Goal: Task Accomplishment & Management: Manage account settings

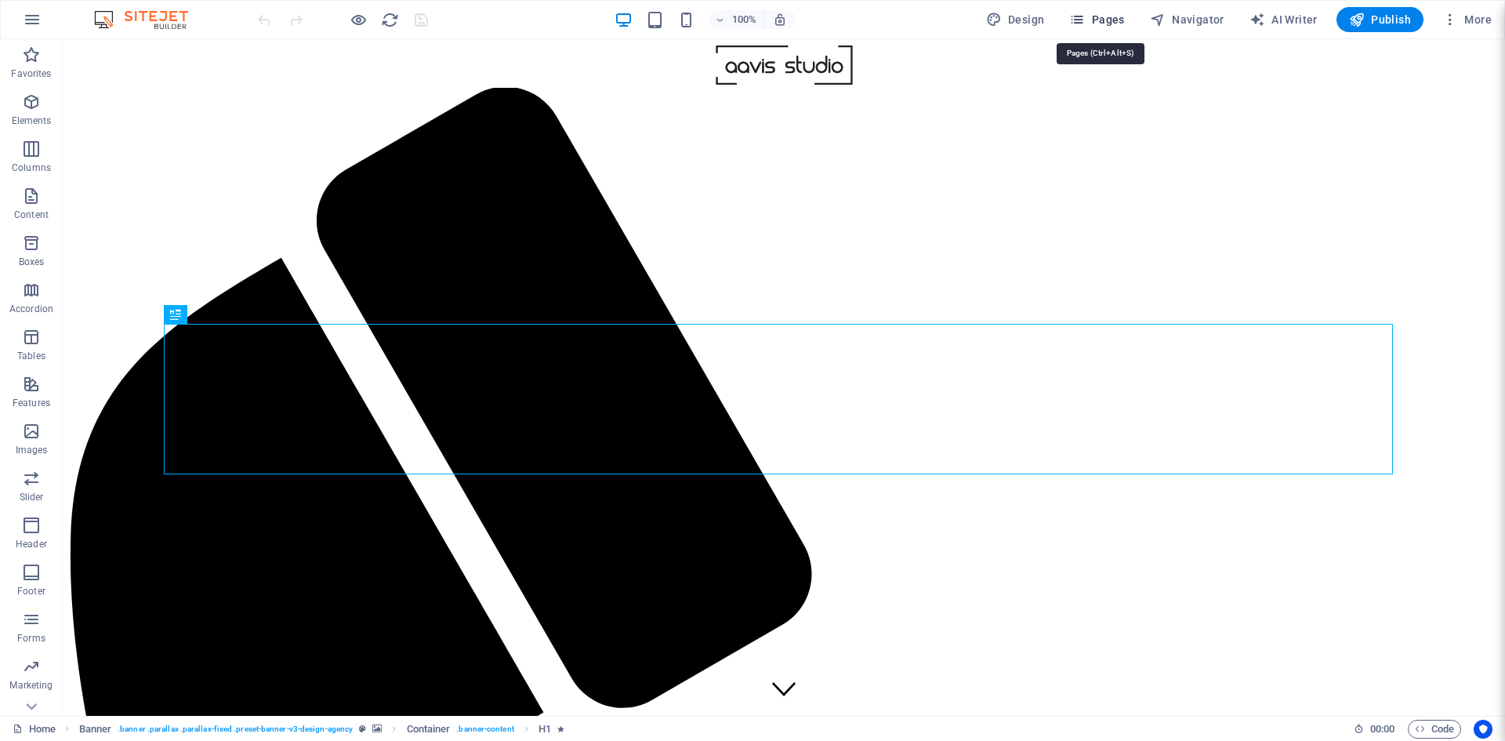
click at [1104, 21] on span "Pages" at bounding box center [1096, 20] width 55 height 16
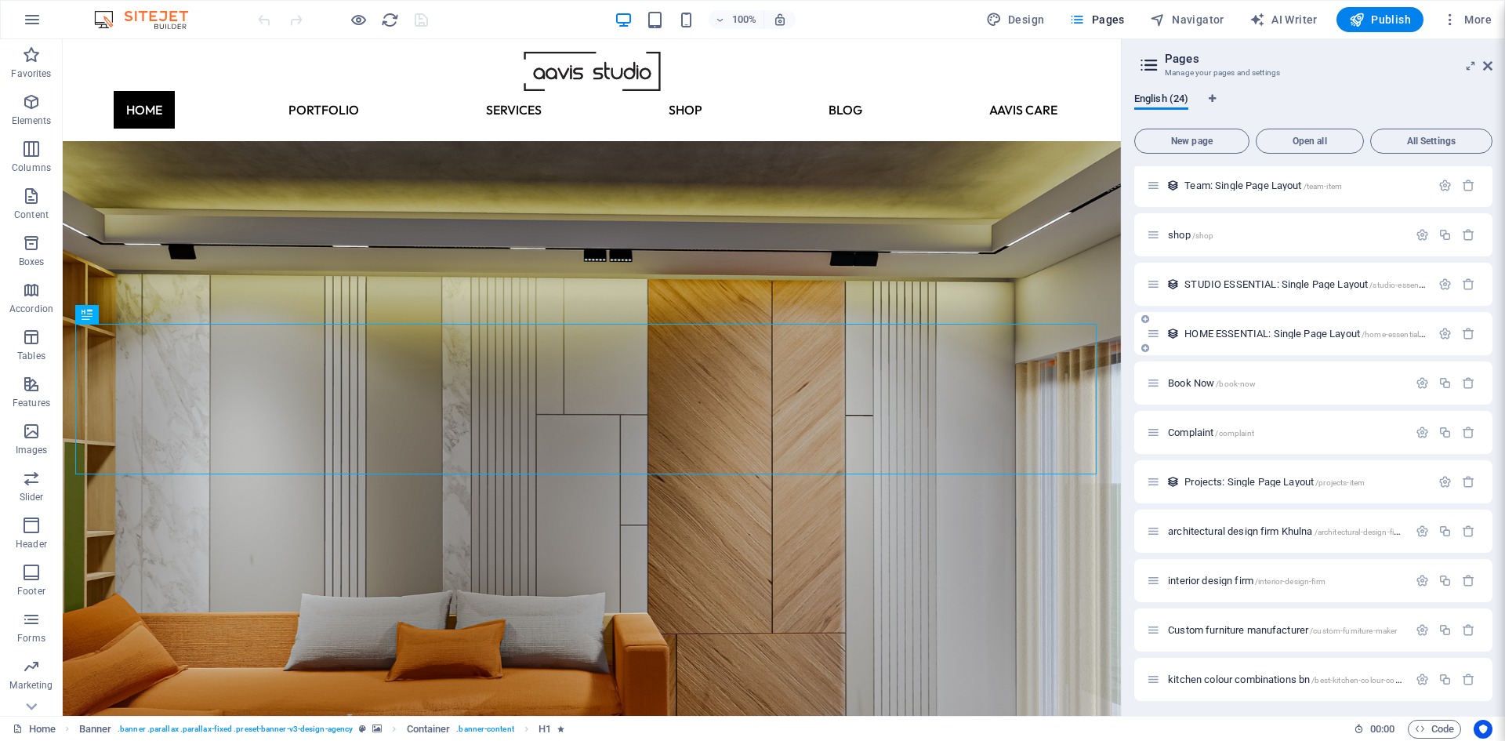
scroll to position [648, 0]
click at [1218, 578] on span "interior design firm /interior-design-firm" at bounding box center [1247, 577] width 158 height 12
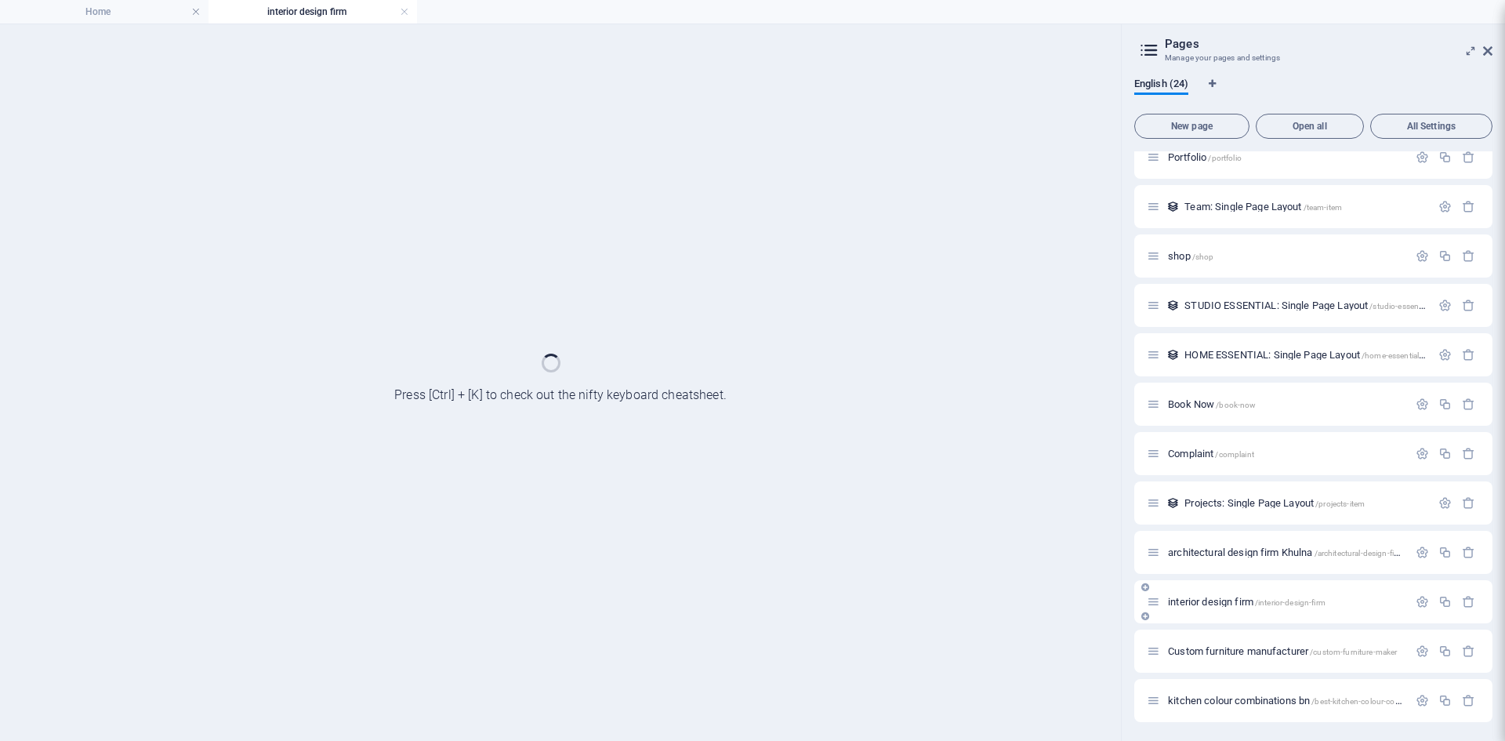
scroll to position [608, 0]
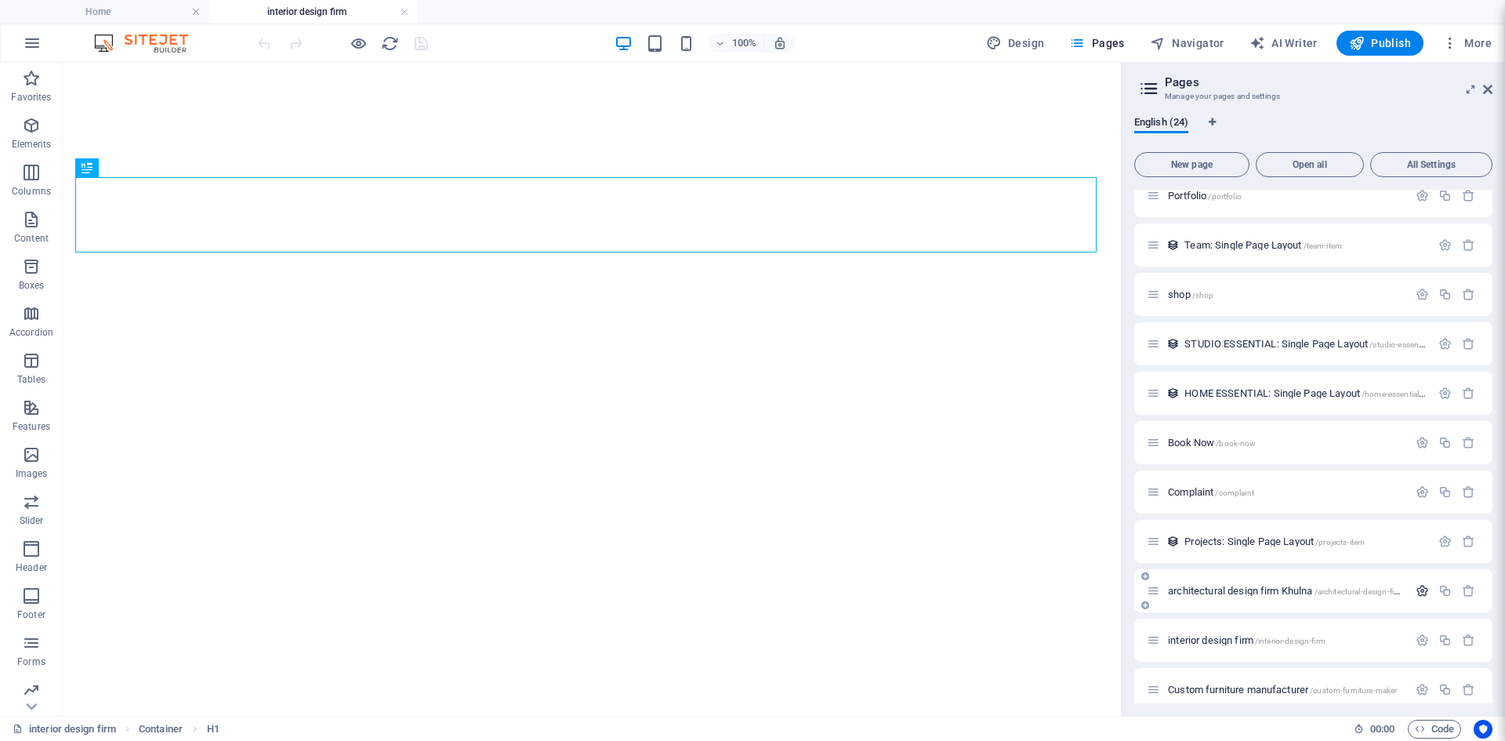
click at [1420, 589] on icon "button" at bounding box center [1422, 590] width 13 height 13
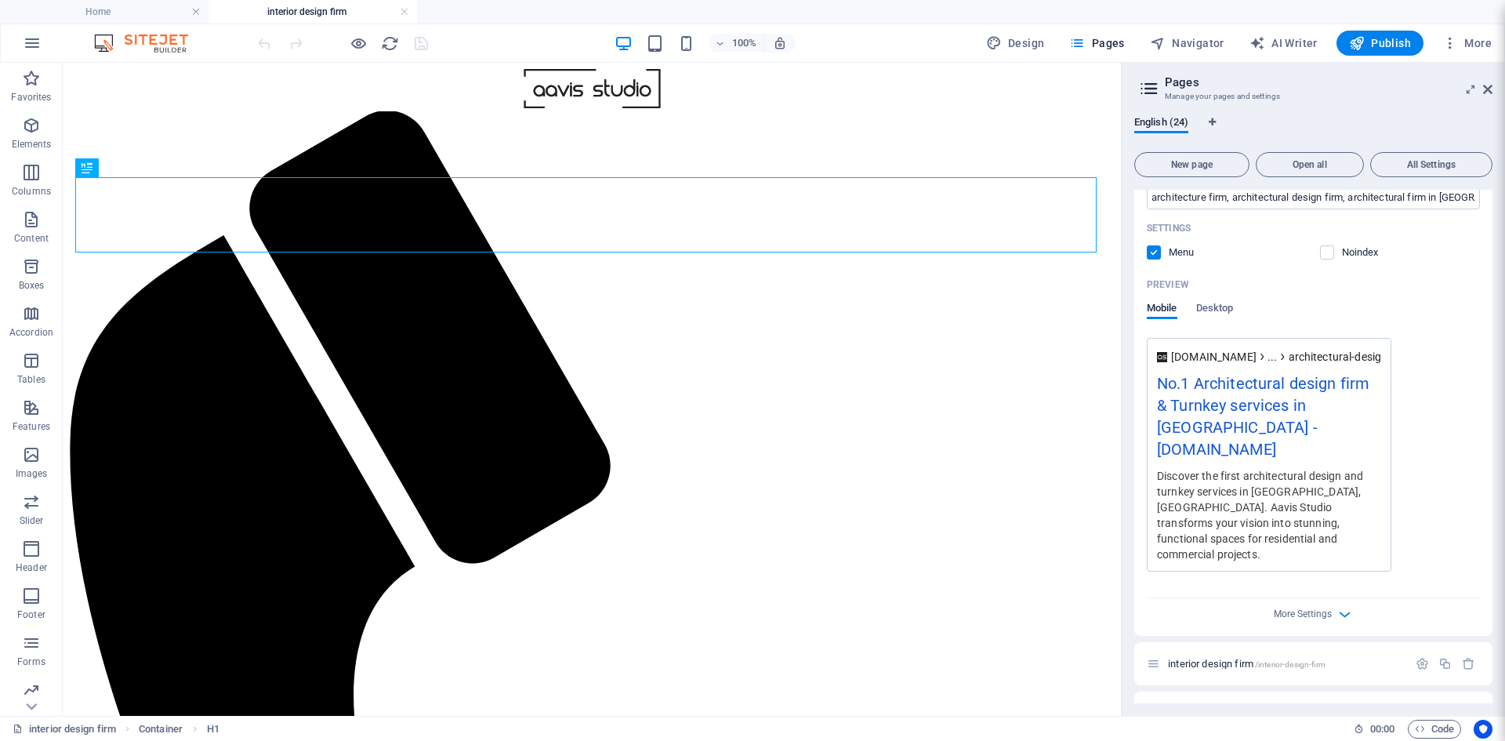
scroll to position [1363, 0]
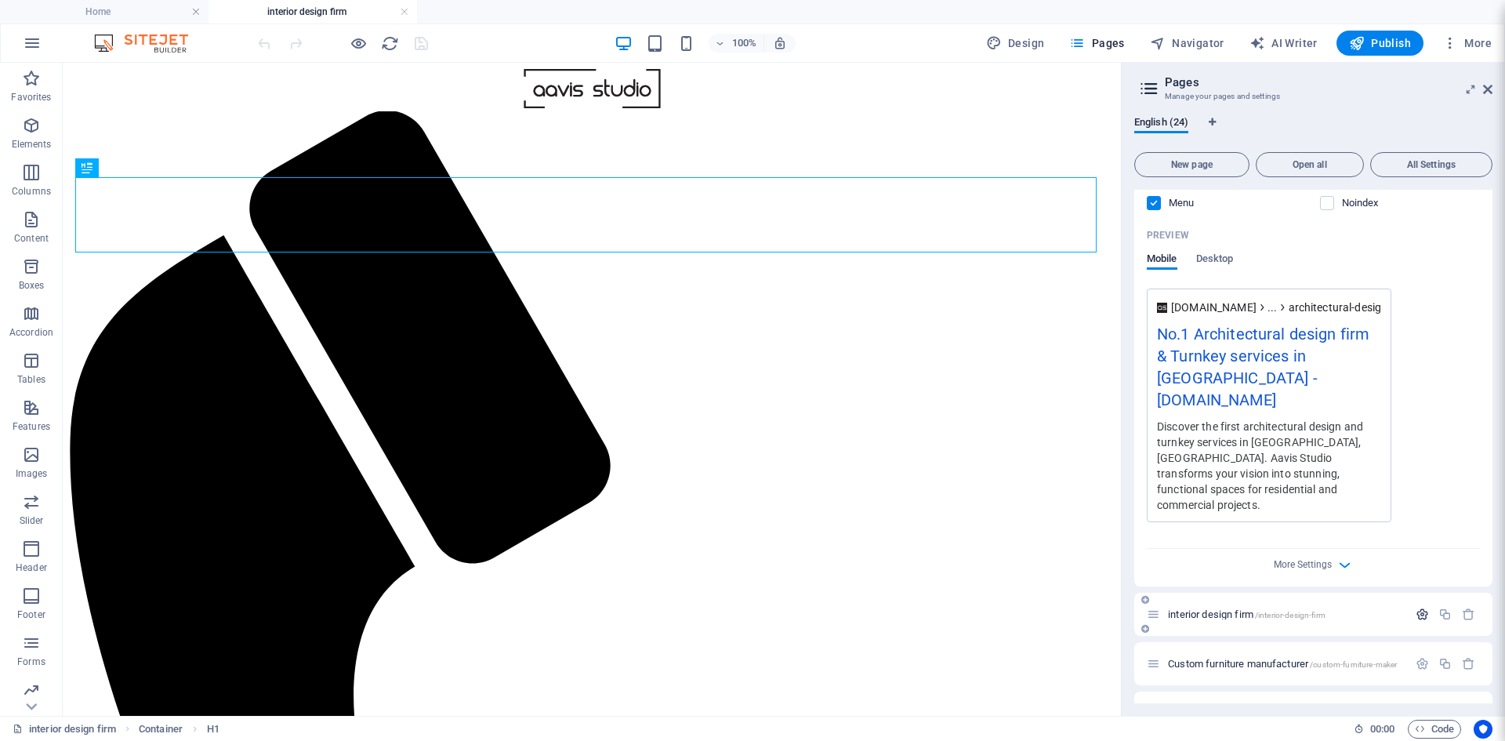
click at [1419, 608] on icon "button" at bounding box center [1422, 614] width 13 height 13
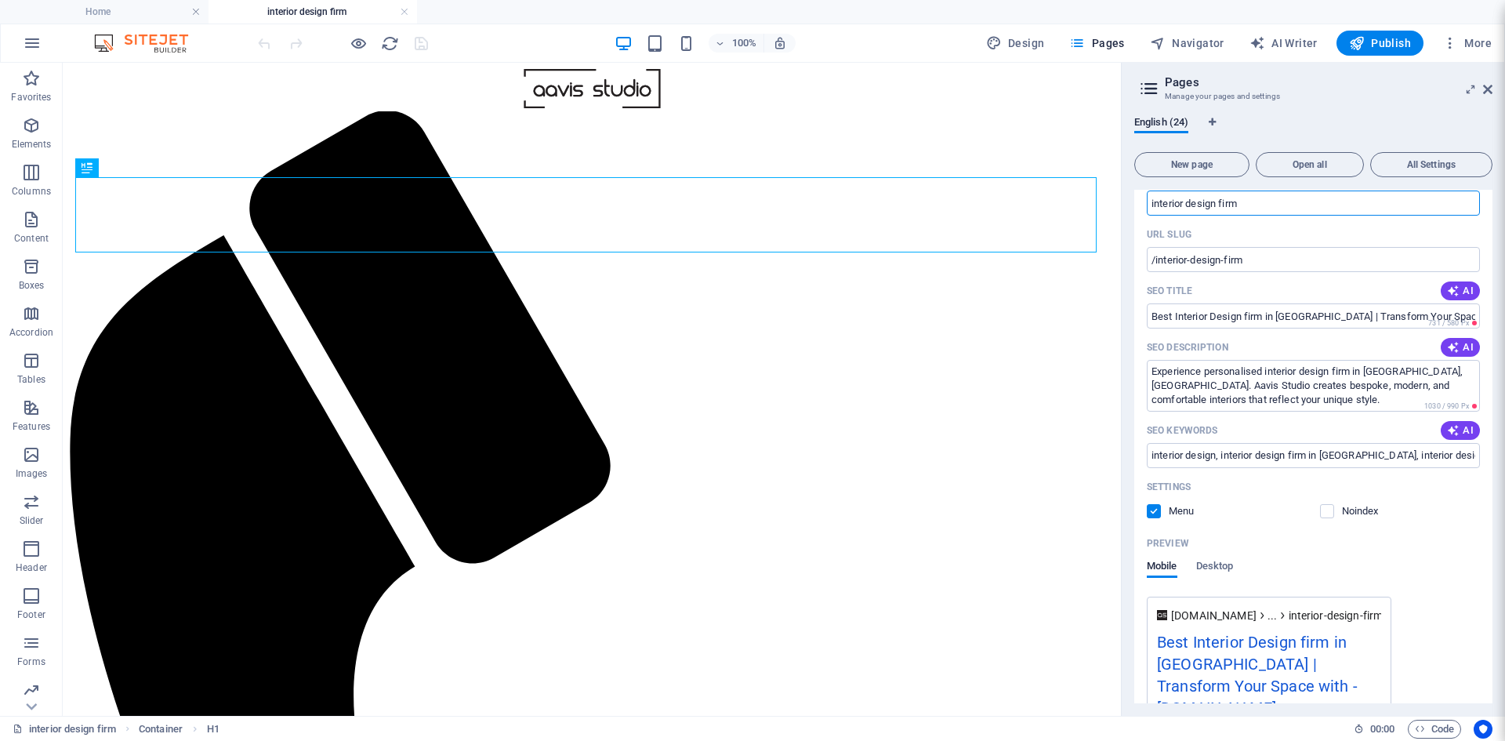
scroll to position [1676, 0]
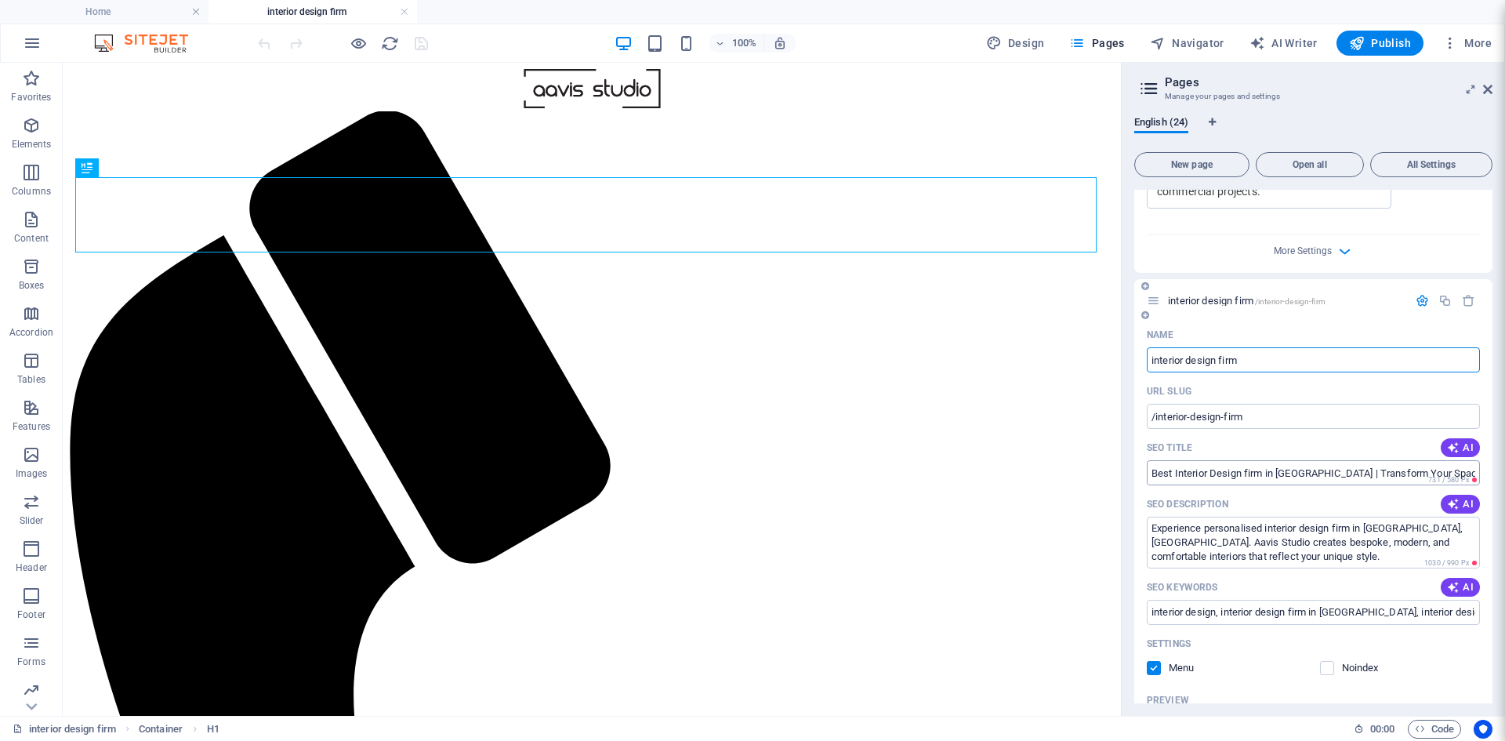
click at [1173, 460] on input "Best Interior Design firm in [GEOGRAPHIC_DATA] | Transform Your Space with" at bounding box center [1313, 472] width 333 height 25
click at [1267, 517] on textarea "Experience personalised interior design firm in [GEOGRAPHIC_DATA], [GEOGRAPHIC_…" at bounding box center [1313, 542] width 333 height 51
click at [1334, 460] on input "Top Interior Design firm in [GEOGRAPHIC_DATA] with ffordable Price" at bounding box center [1313, 472] width 333 height 25
click at [1332, 460] on input "Top Interior Design firm in [GEOGRAPHIC_DATA] with ffordable Price" at bounding box center [1313, 472] width 333 height 25
type input "Top Interior Design firm in [GEOGRAPHIC_DATA] with Affordable Price"
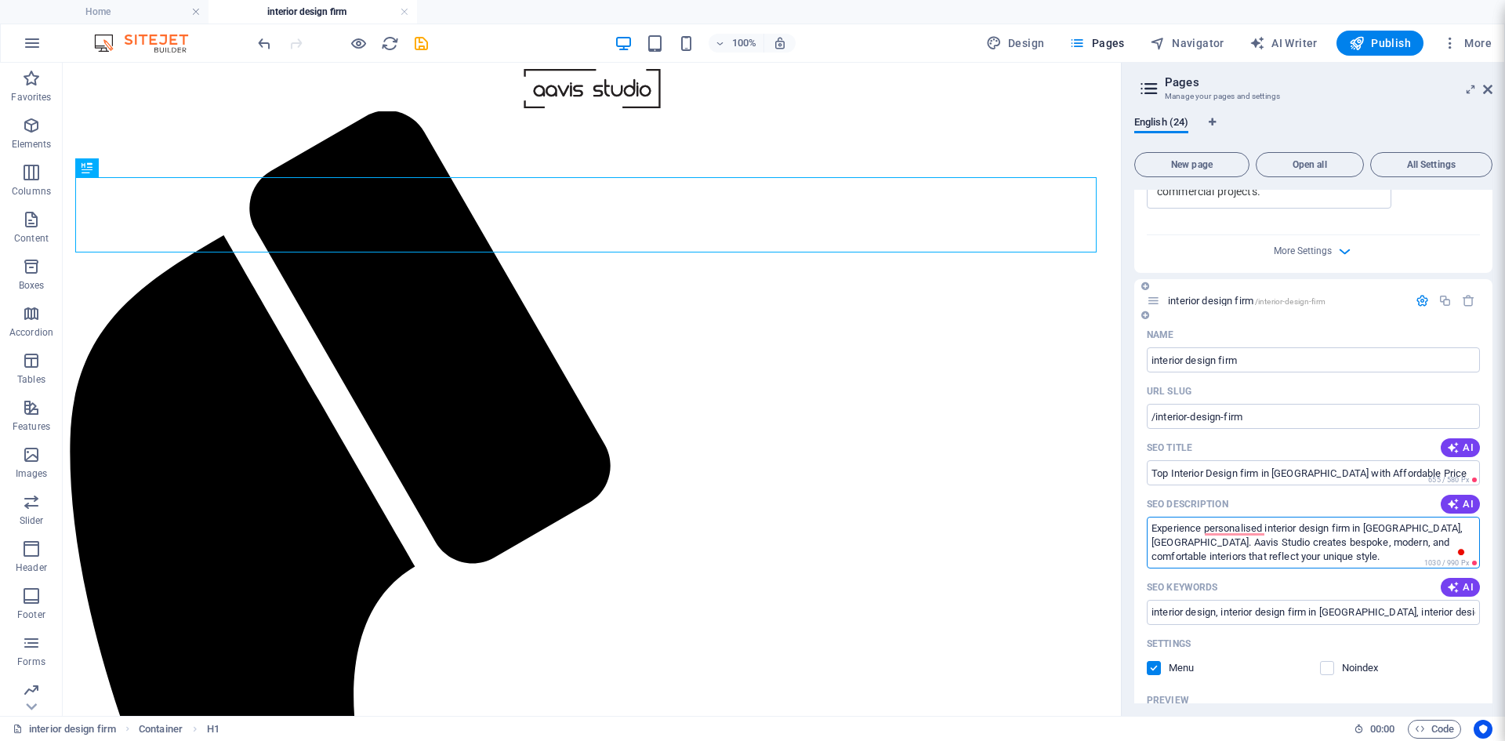
click at [1400, 517] on textarea "Experience personalised interior design firm in [GEOGRAPHIC_DATA], [GEOGRAPHIC_…" at bounding box center [1313, 542] width 333 height 51
drag, startPoint x: 1357, startPoint y: 489, endPoint x: 1401, endPoint y: 491, distance: 43.9
click at [1401, 517] on textarea "Experience personalised interior design firm in [GEOGRAPHIC_DATA] with affordab…" at bounding box center [1313, 542] width 333 height 51
click at [1454, 517] on textarea "Experience personalised interior design firm with affordable price , [GEOGRAPHI…" at bounding box center [1313, 542] width 333 height 51
paste textarea "in [GEOGRAPHIC_DATA]"
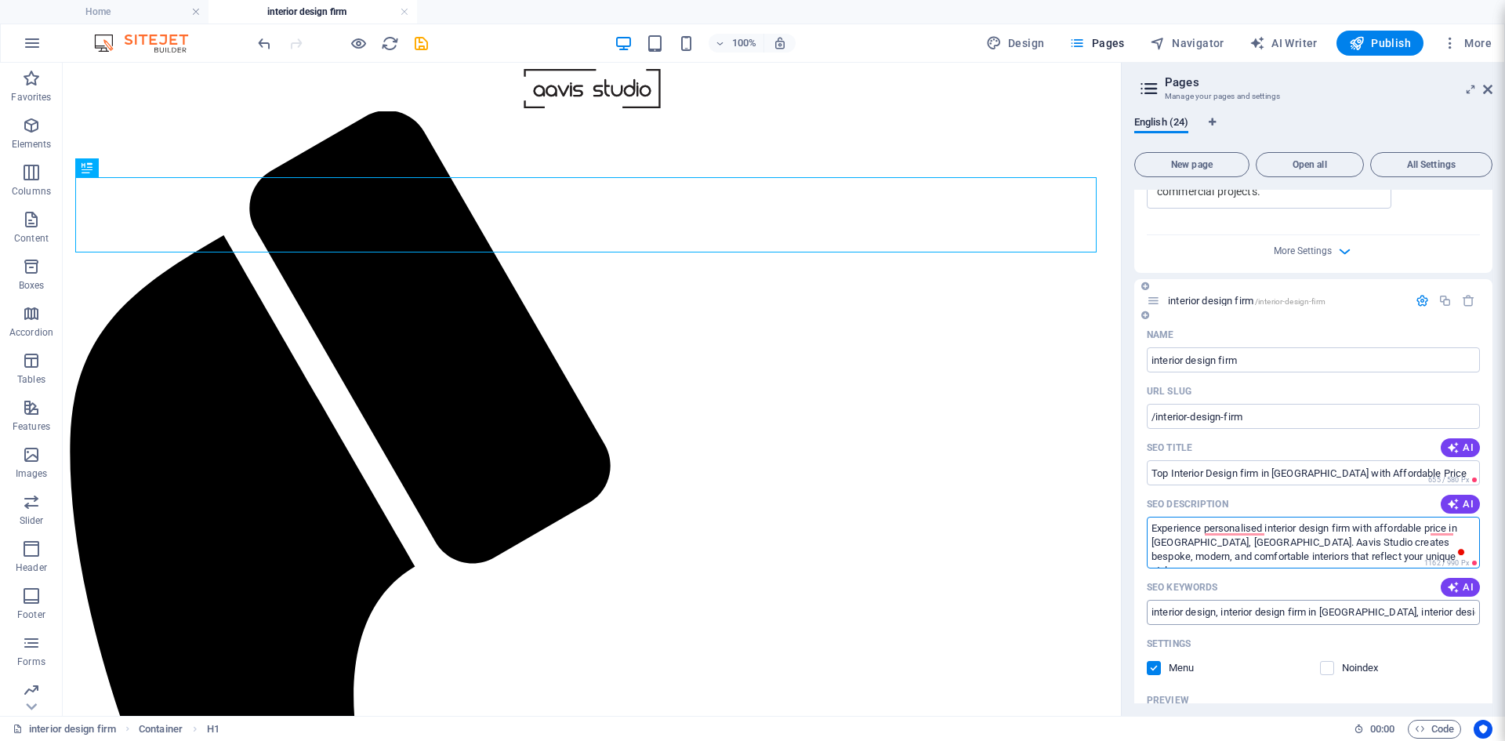
type textarea "Experience personalised interior design firm with affordable price in [GEOGRAPH…"
click at [1154, 600] on input "interior design, interior design firm in [GEOGRAPHIC_DATA], interior design fir…" at bounding box center [1313, 612] width 333 height 25
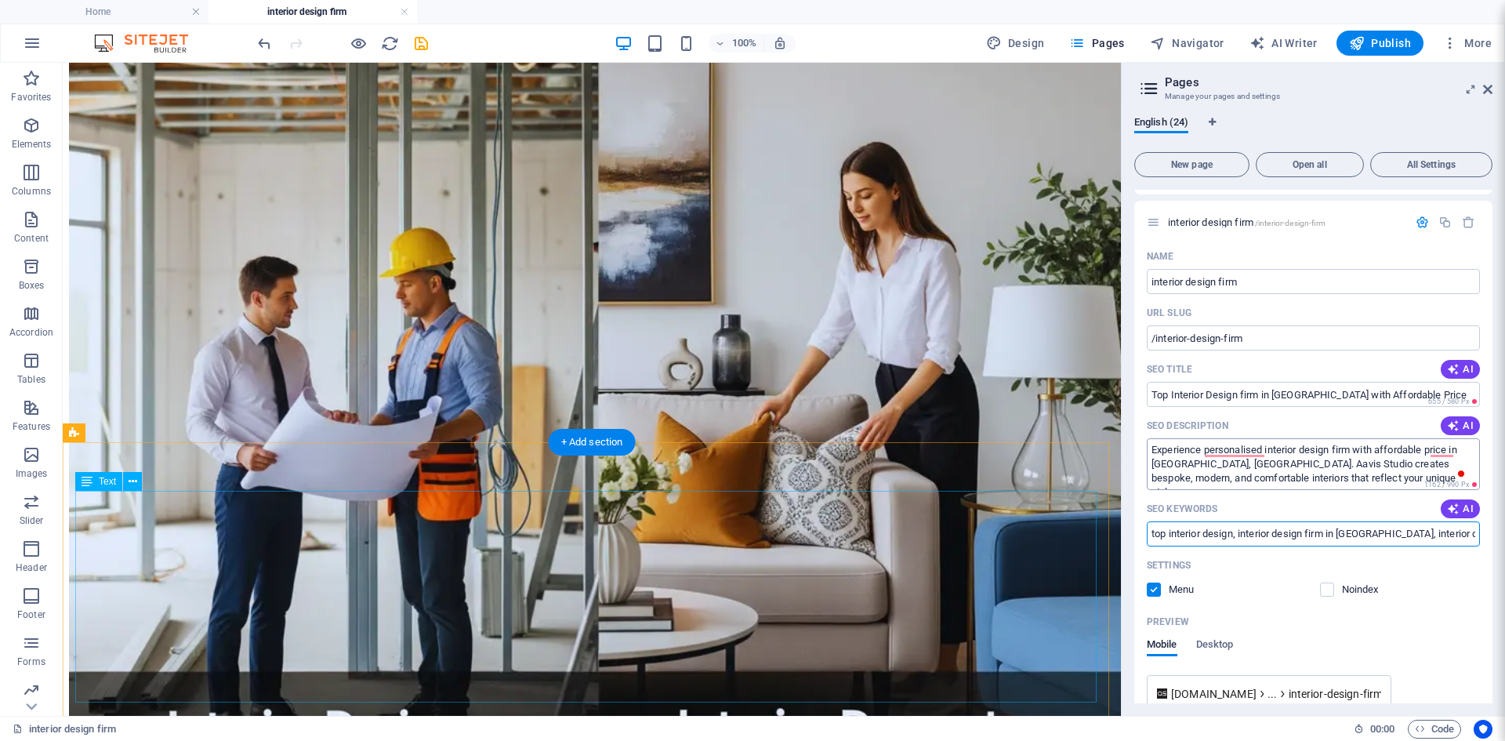
scroll to position [1914, 0]
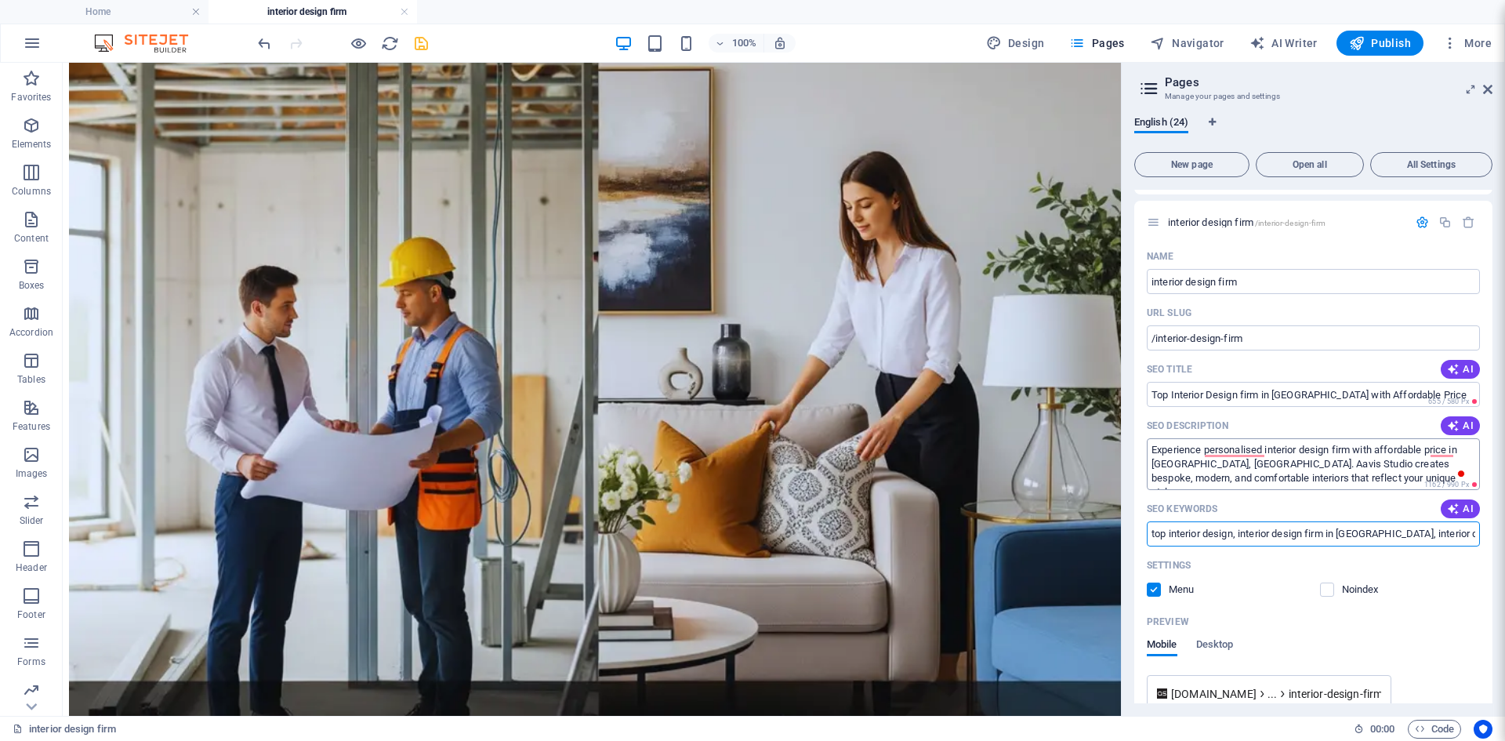
type input "top interior design, interior design firm in [GEOGRAPHIC_DATA], interior design…"
click at [419, 44] on icon "save" at bounding box center [421, 43] width 18 height 18
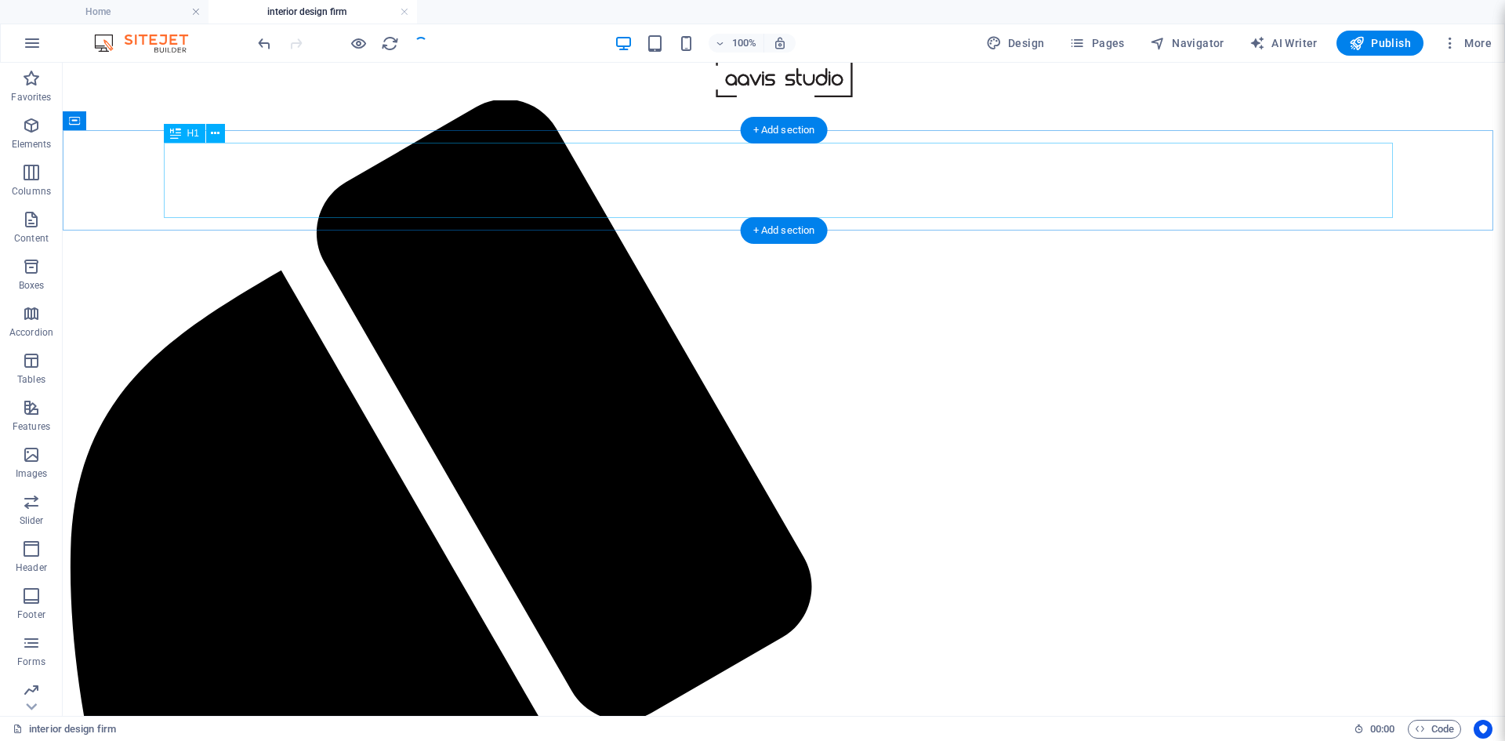
scroll to position [0, 0]
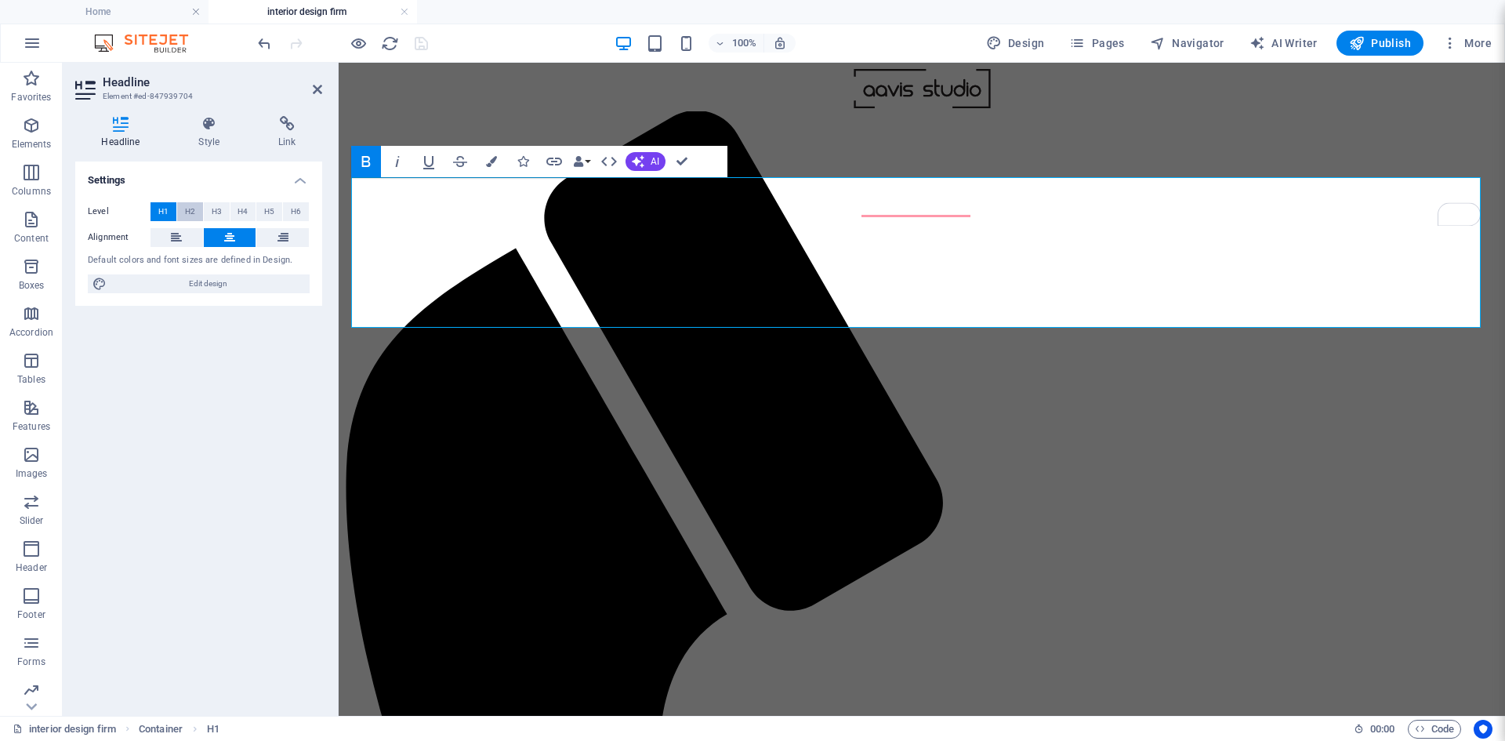
click at [193, 207] on span "H2" at bounding box center [190, 211] width 10 height 19
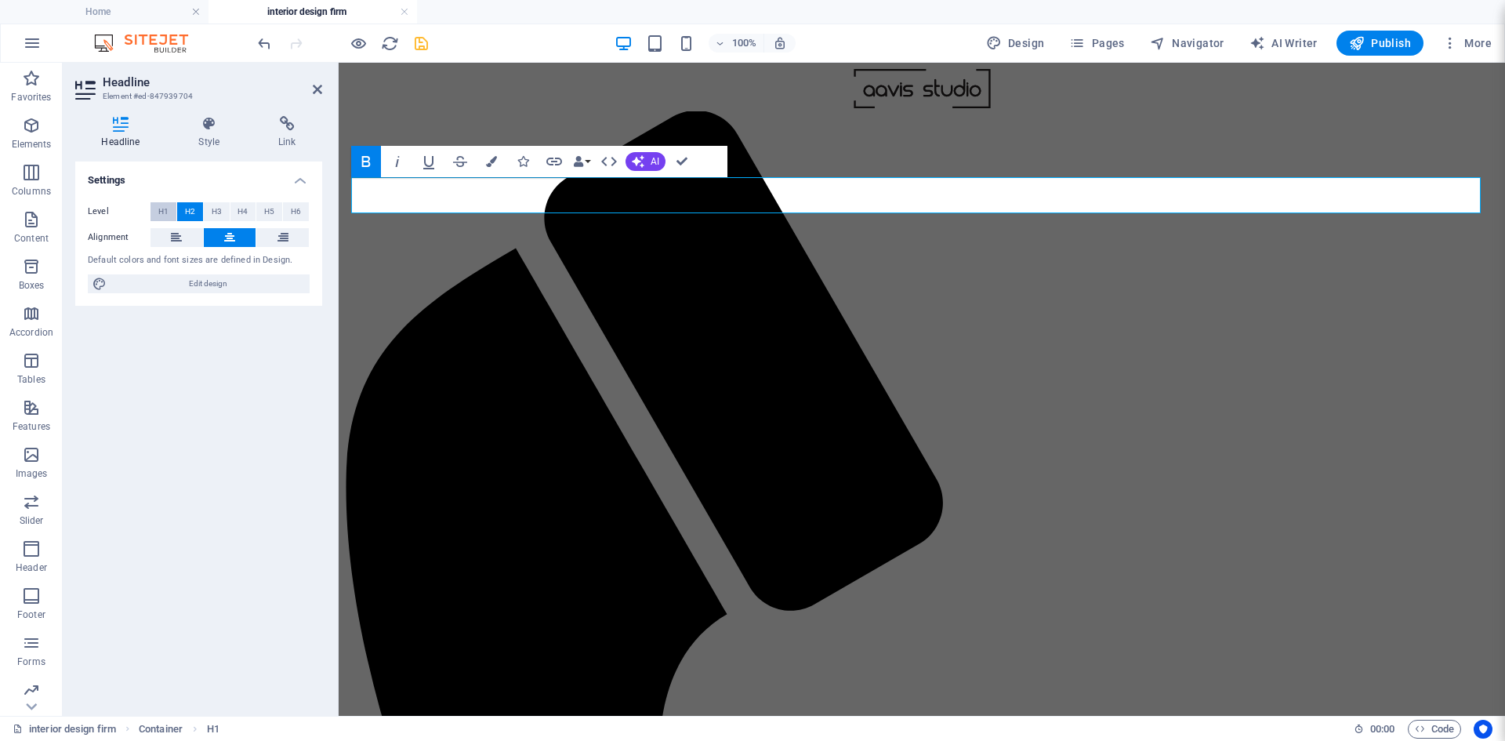
click at [168, 212] on span "H1" at bounding box center [163, 211] width 10 height 19
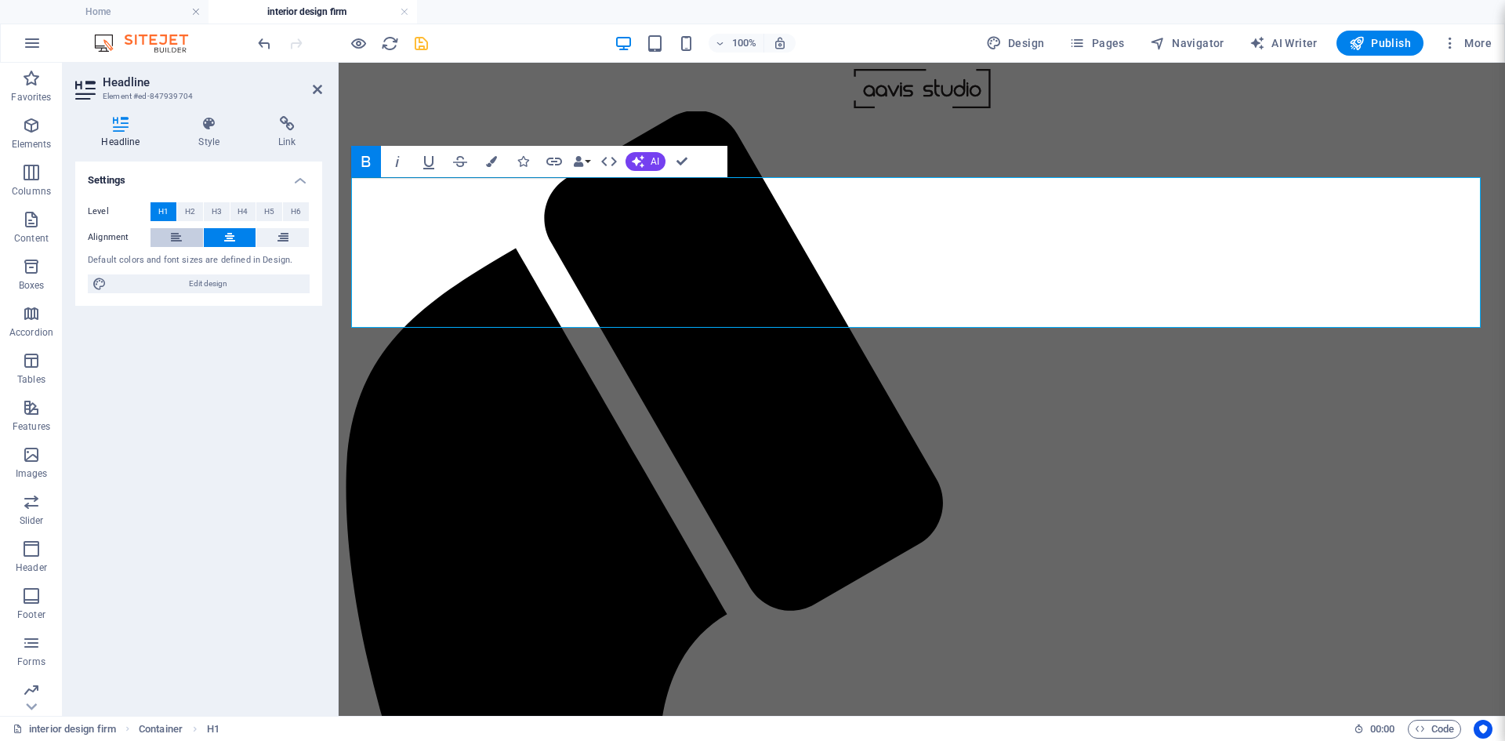
click at [178, 236] on icon at bounding box center [176, 237] width 11 height 19
click at [220, 238] on button at bounding box center [230, 237] width 53 height 19
click at [289, 236] on button at bounding box center [282, 237] width 53 height 19
click at [218, 232] on button at bounding box center [230, 237] width 53 height 19
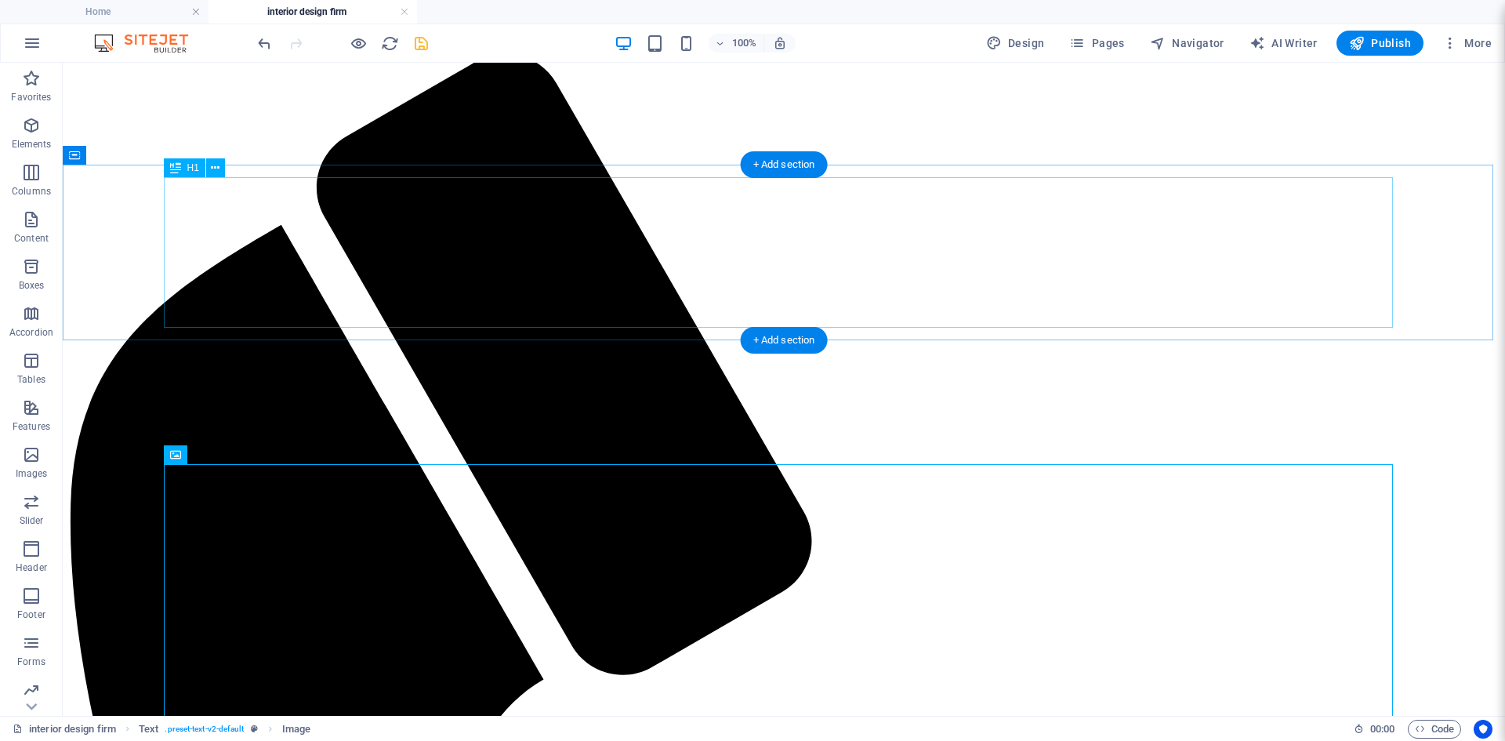
scroll to position [78, 0]
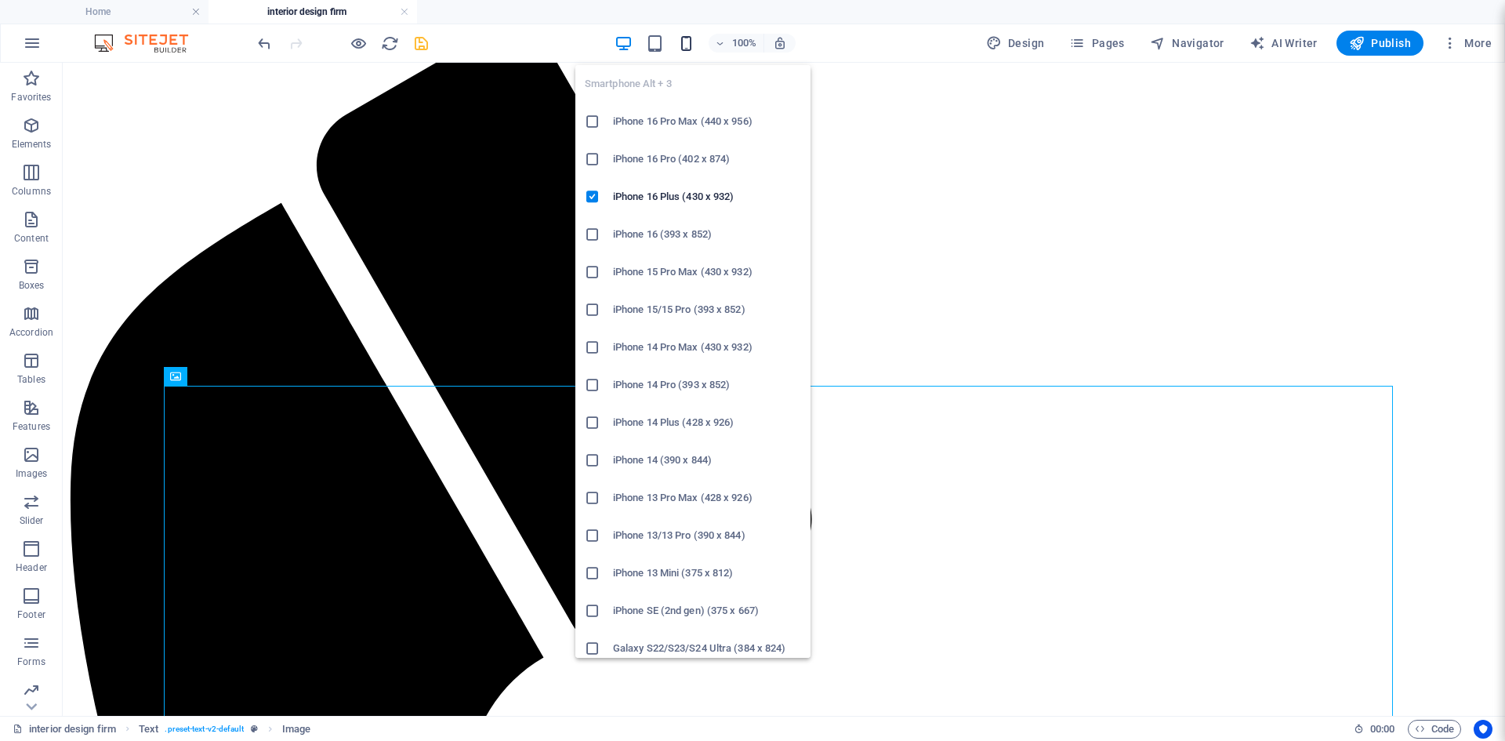
click at [685, 45] on icon "button" at bounding box center [686, 43] width 18 height 18
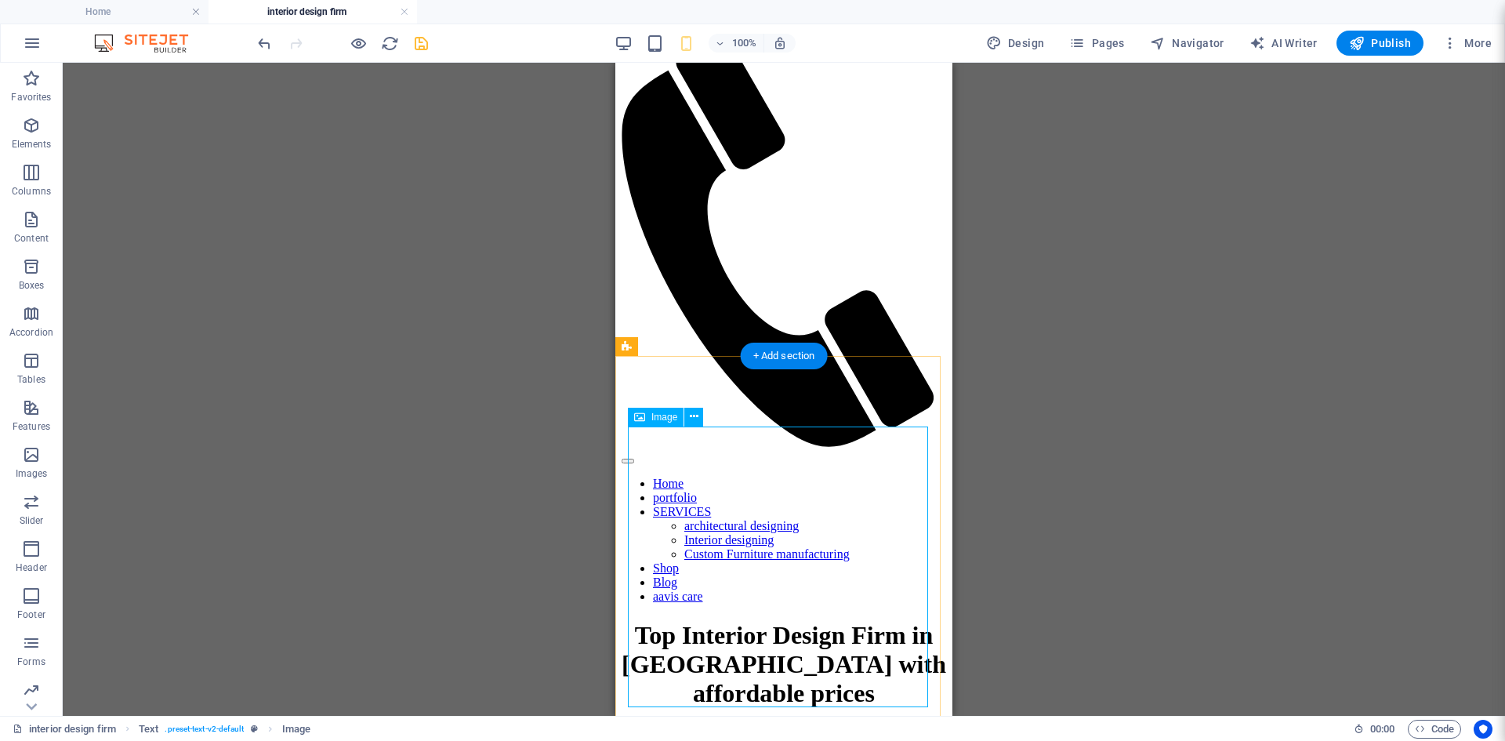
scroll to position [0, 0]
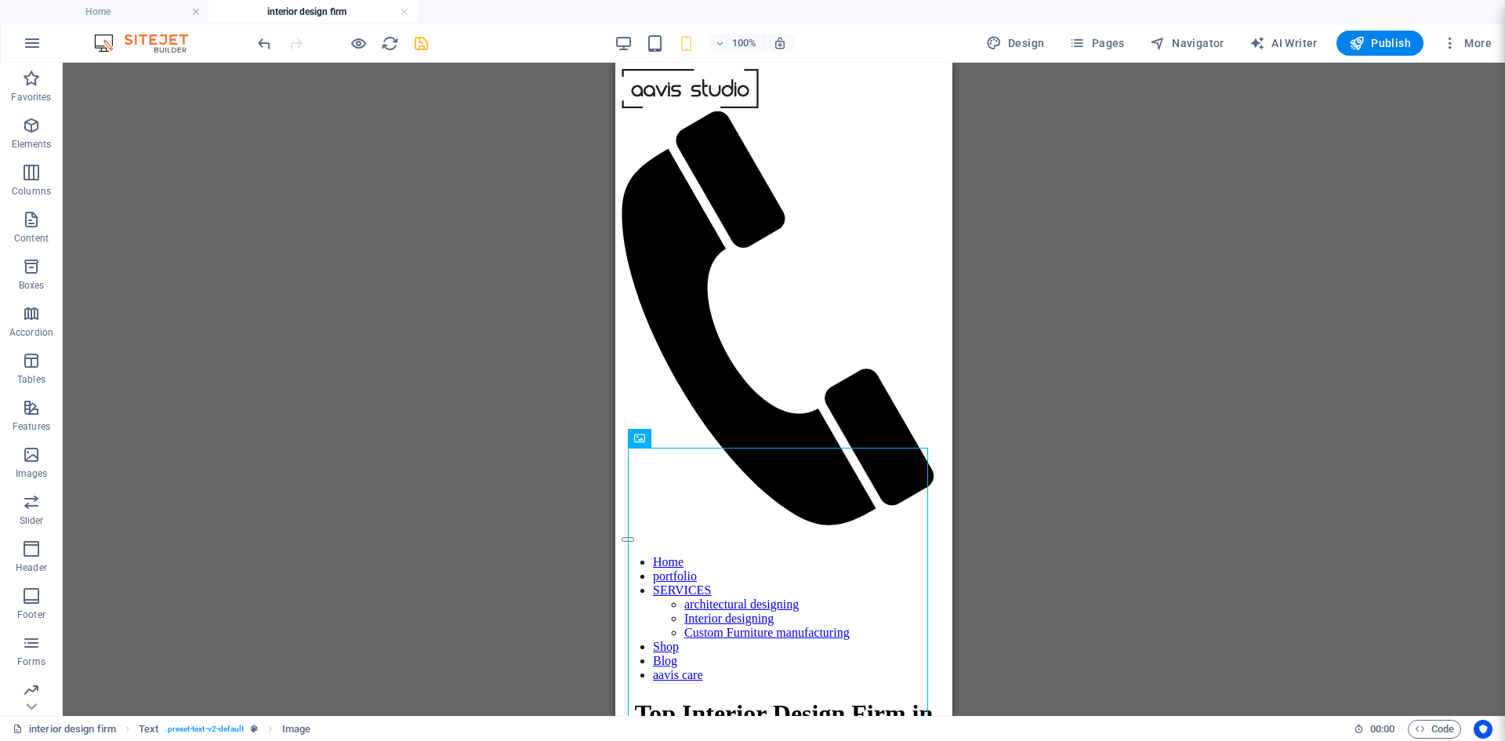
click at [374, 274] on div "Drag here to replace the existing content. Press “Ctrl” if you want to create a…" at bounding box center [784, 389] width 1443 height 653
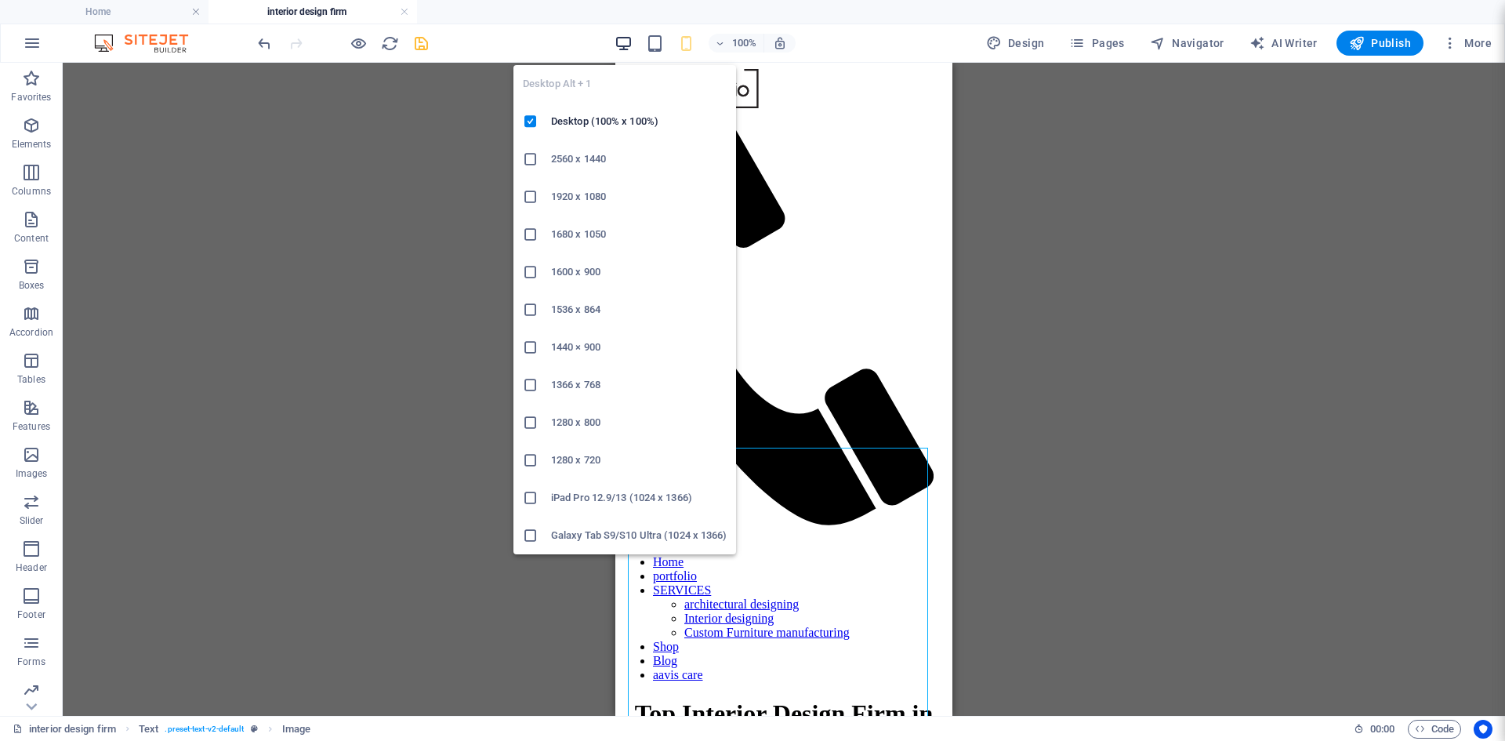
click at [617, 44] on icon "button" at bounding box center [624, 43] width 18 height 18
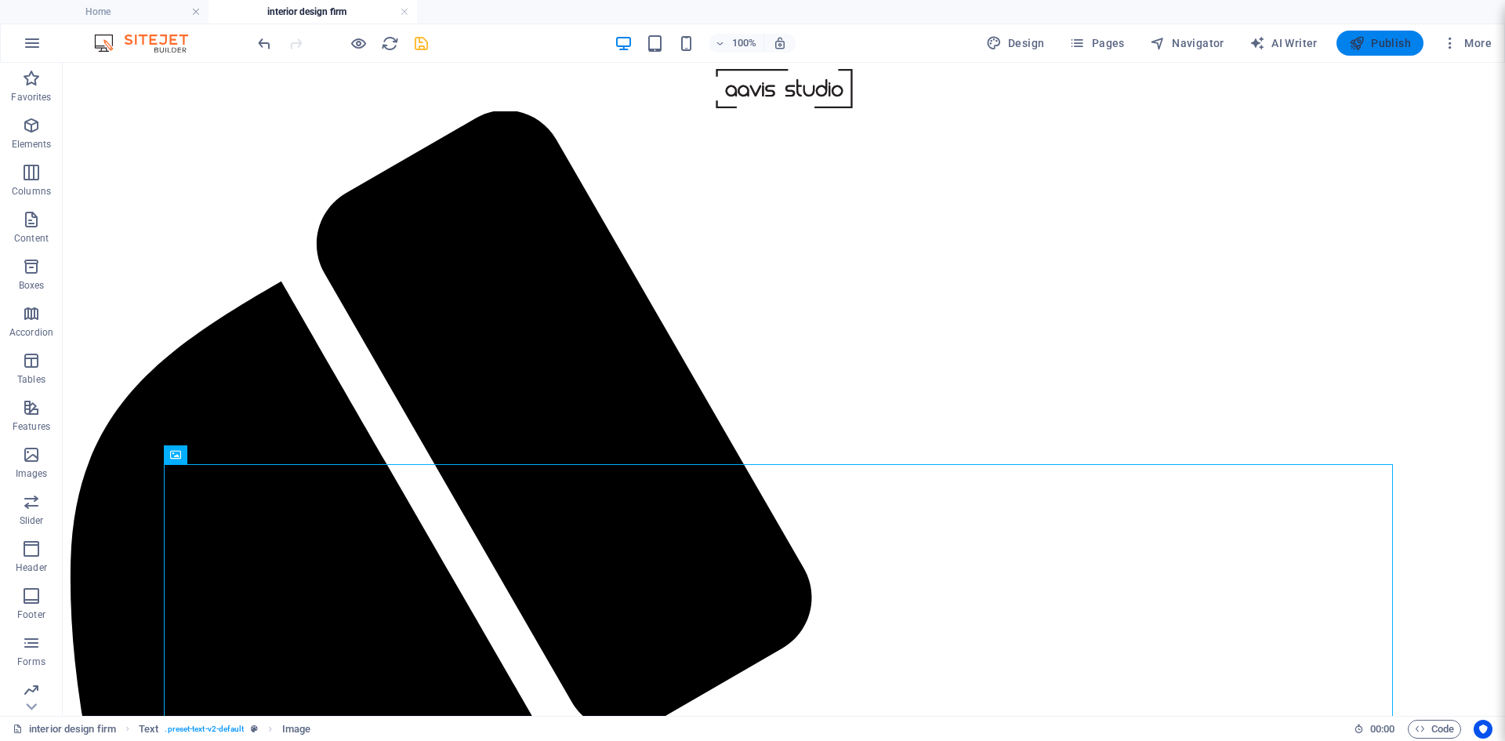
click at [1384, 46] on span "Publish" at bounding box center [1380, 43] width 62 height 16
